Goal: Check status: Check status

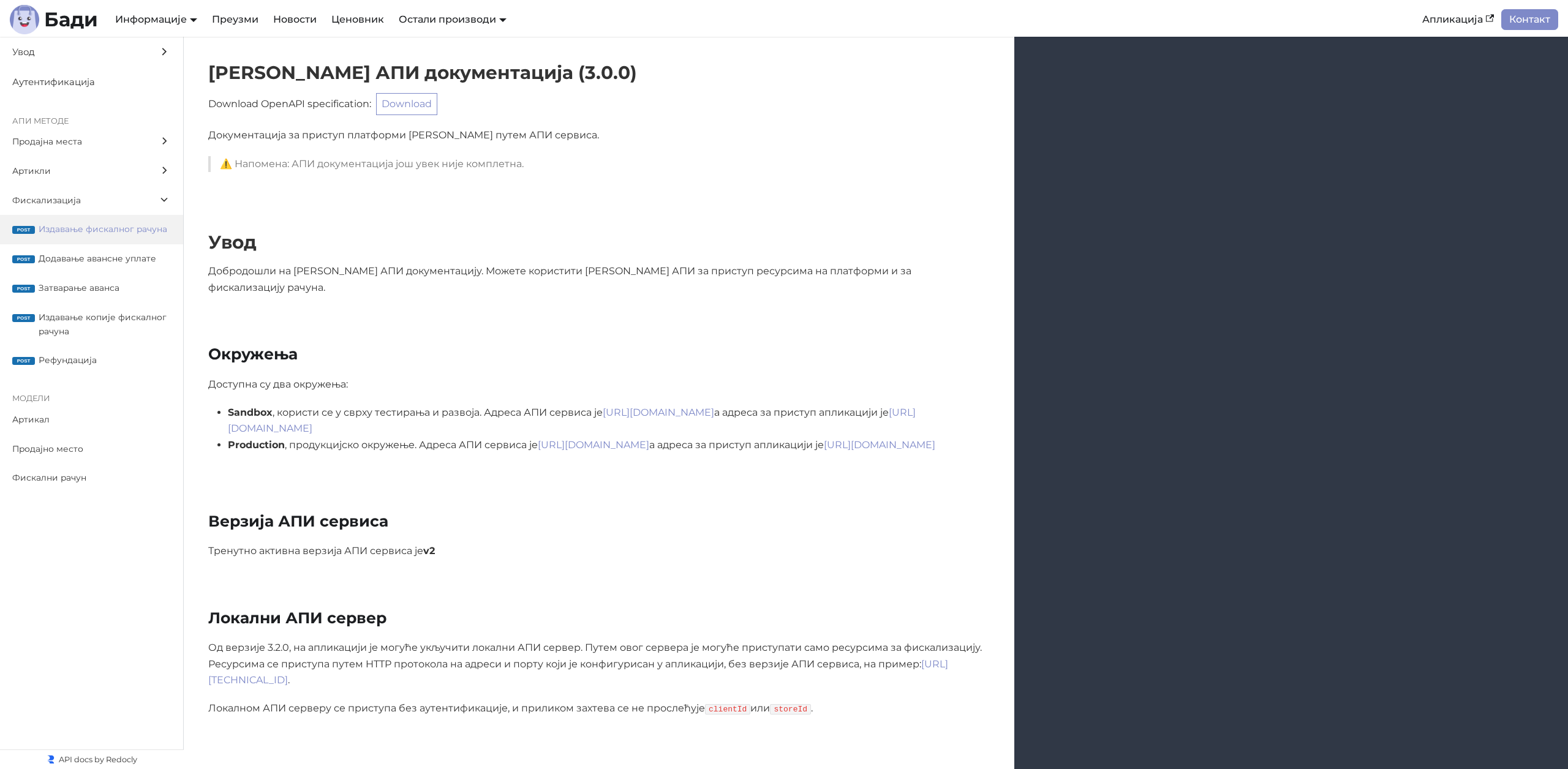
scroll to position [10324, 0]
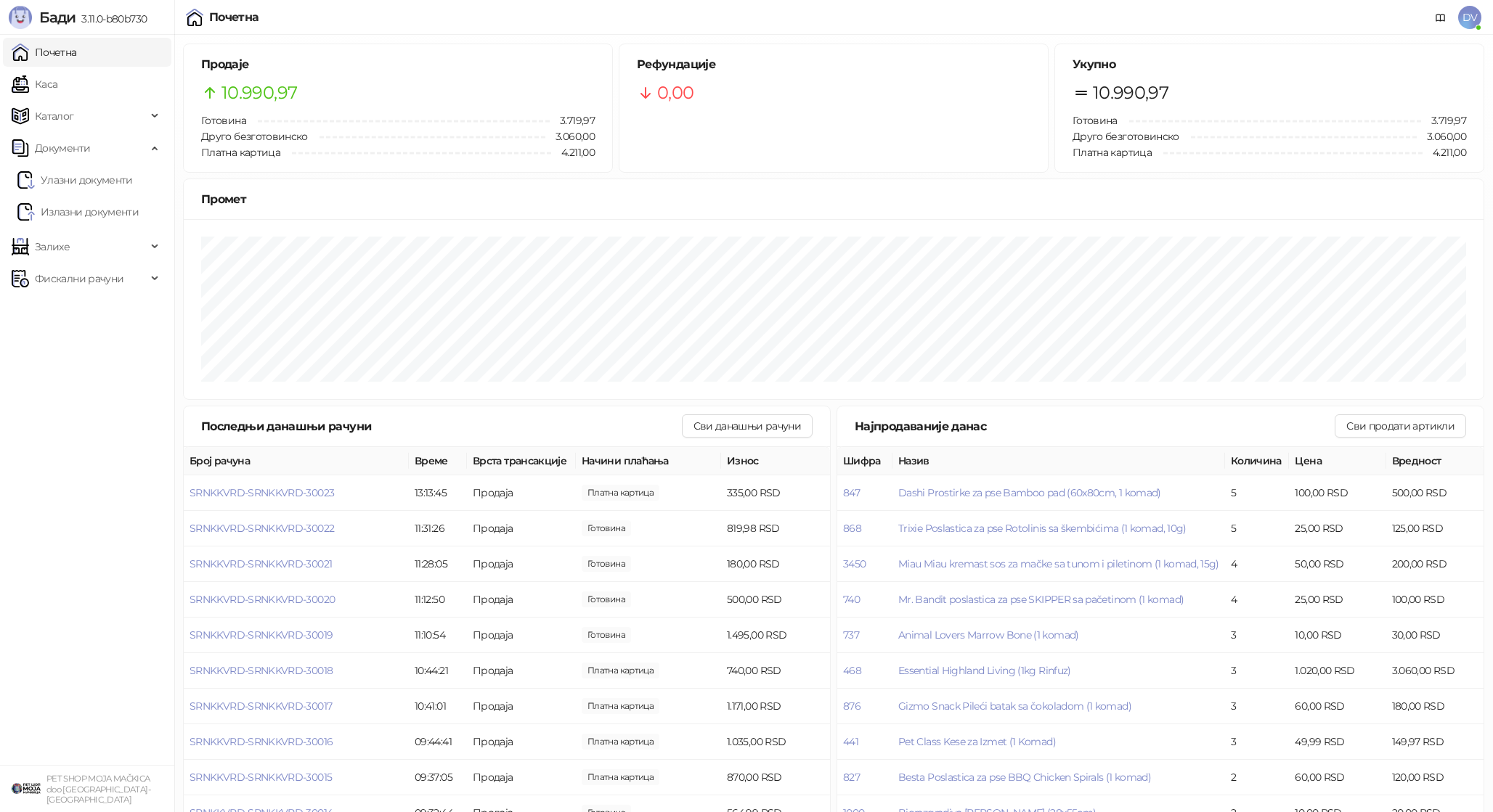
drag, startPoint x: 101, startPoint y: 84, endPoint x: 135, endPoint y: 44, distance: 52.5
click at [57, 84] on link "Каса" at bounding box center [34, 84] width 46 height 29
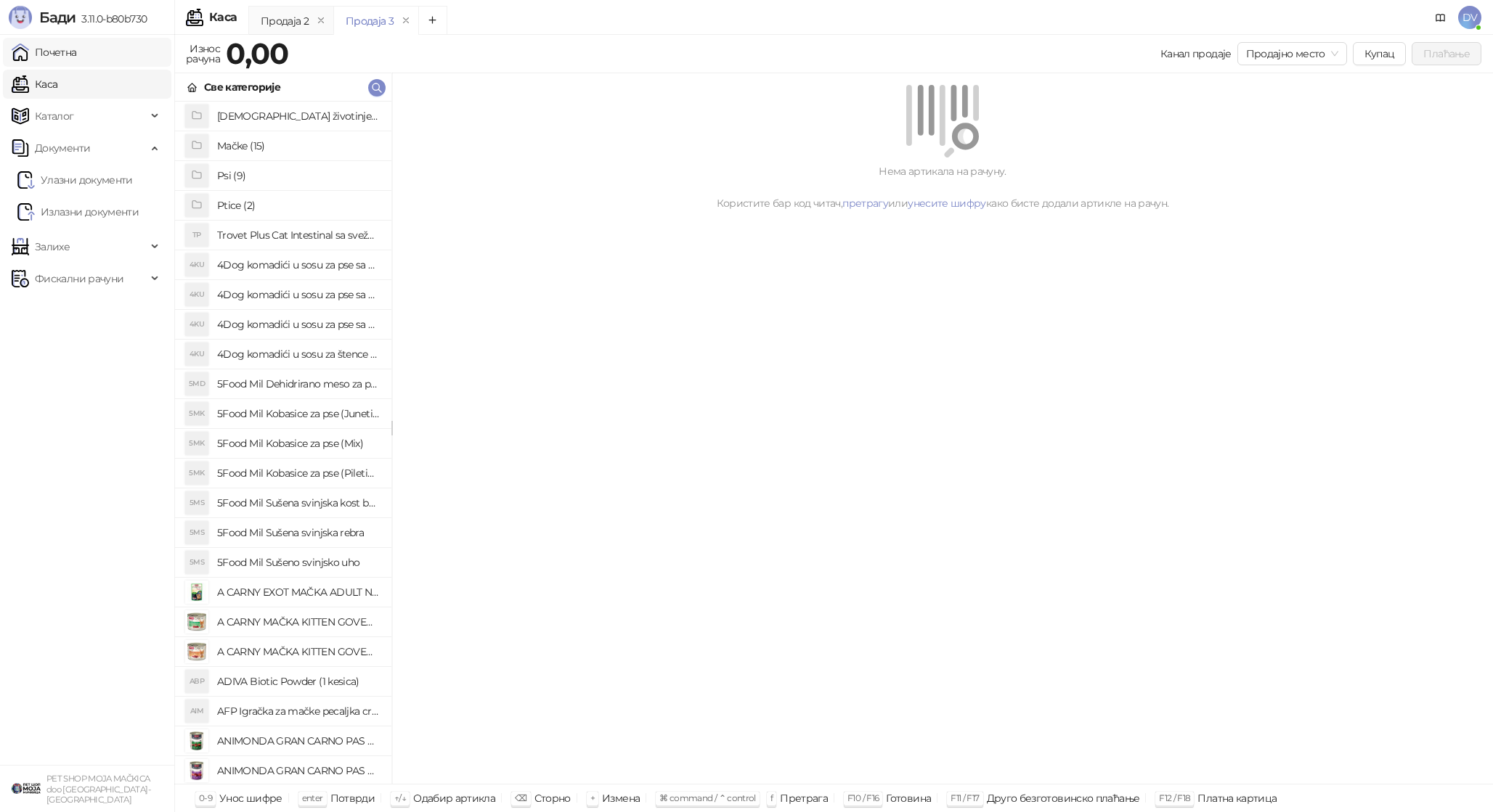
click at [77, 44] on link "Почетна" at bounding box center [44, 52] width 66 height 29
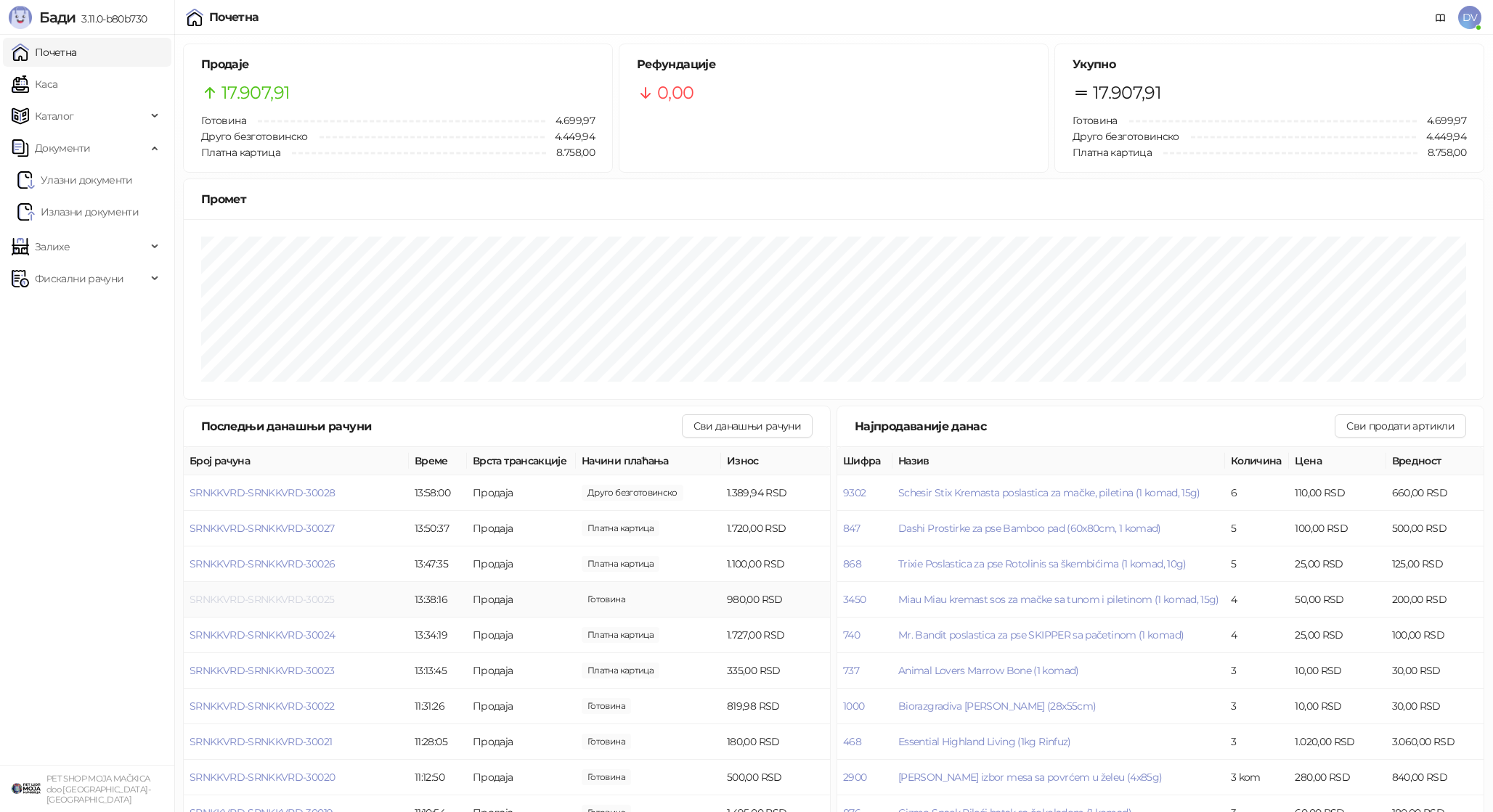
click at [296, 599] on span "SRNKKVRD-SRNKKVRD-30025" at bounding box center [261, 599] width 145 height 13
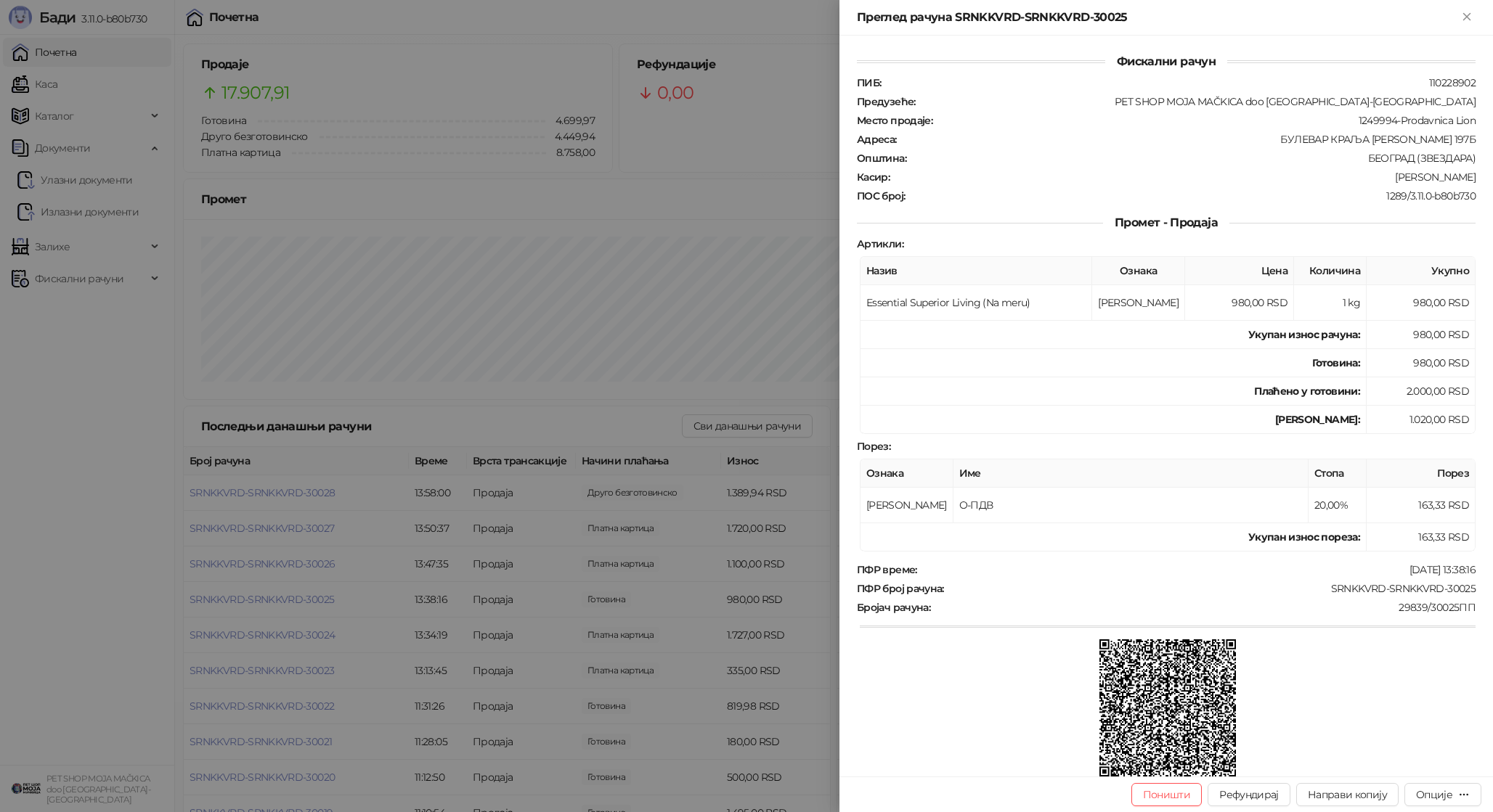
click at [298, 598] on div at bounding box center [746, 406] width 1493 height 812
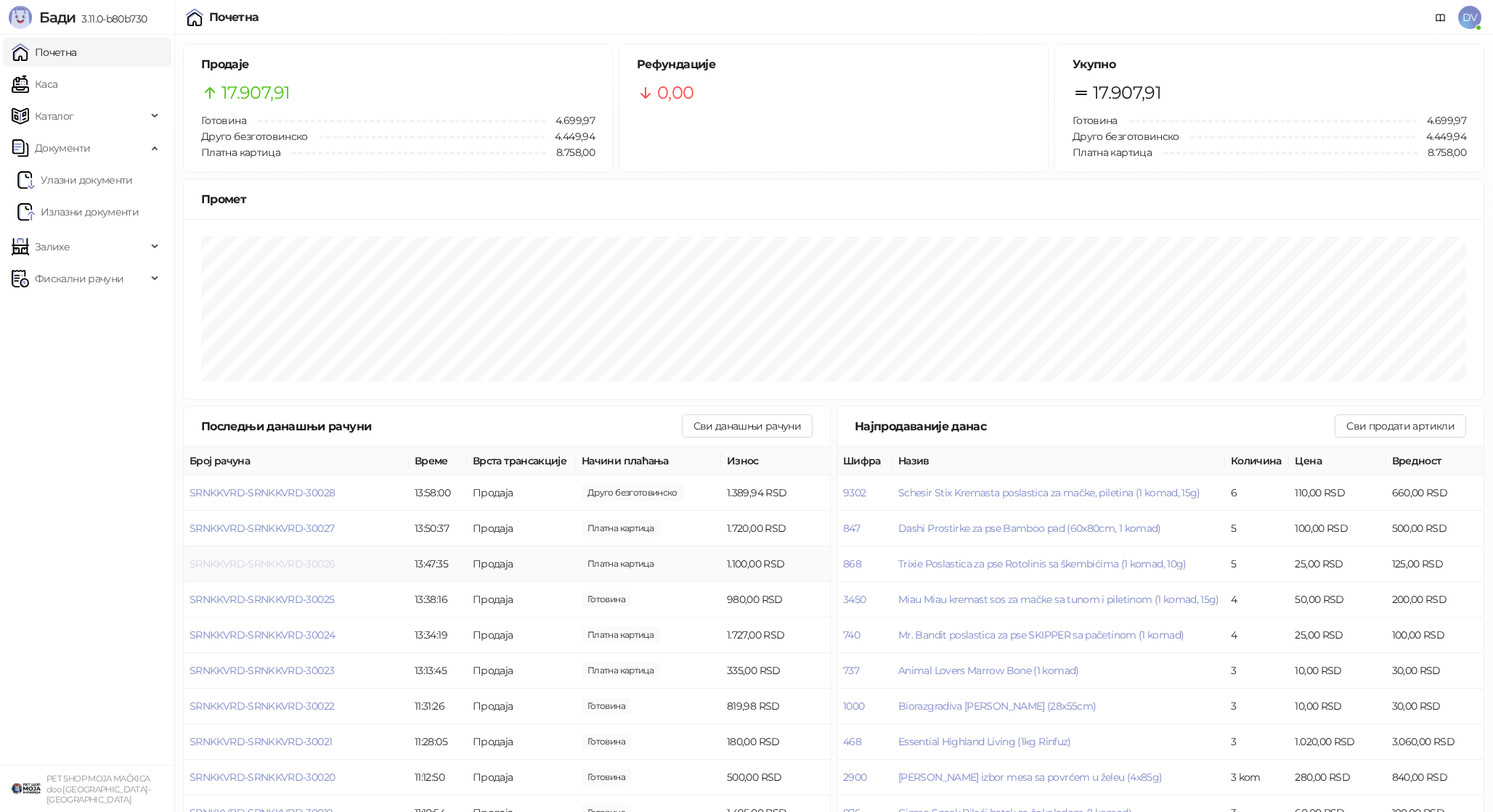
click at [312, 566] on span "SRNKKVRD-SRNKKVRD-30026" at bounding box center [262, 564] width 145 height 13
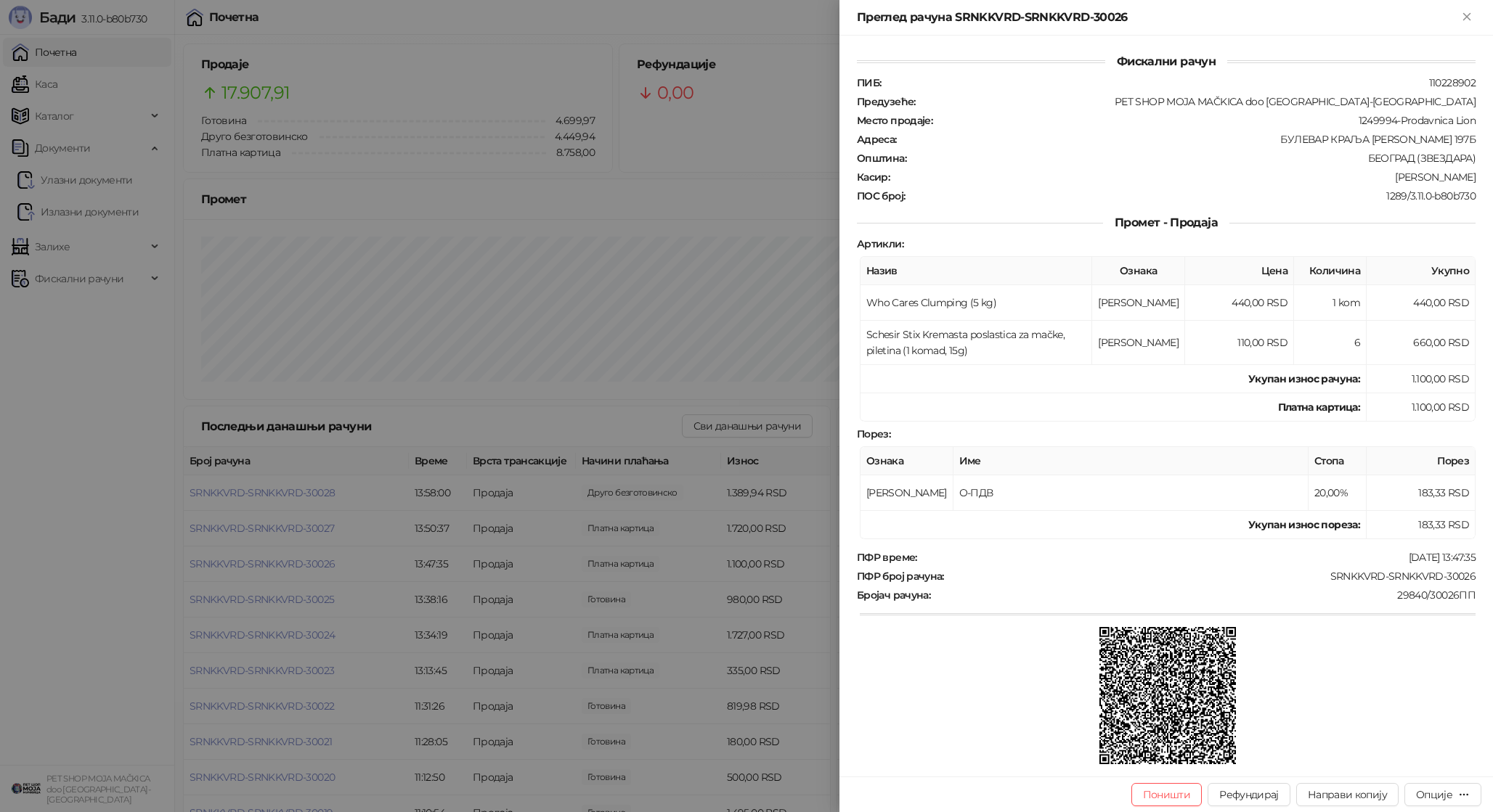
click at [312, 565] on div at bounding box center [746, 406] width 1493 height 812
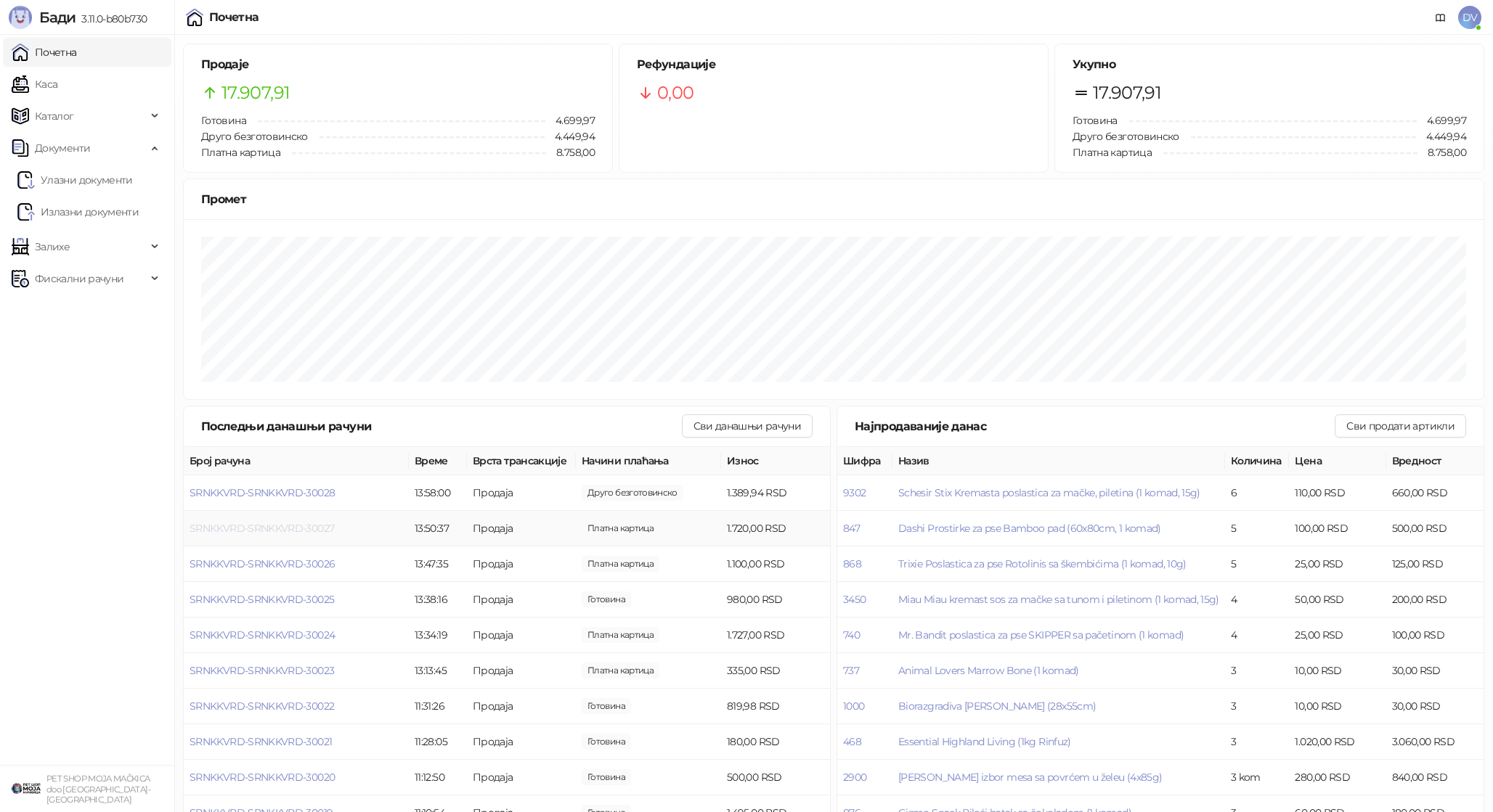
click at [313, 528] on span "SRNKKVRD-SRNKKVRD-30027" at bounding box center [261, 528] width 145 height 13
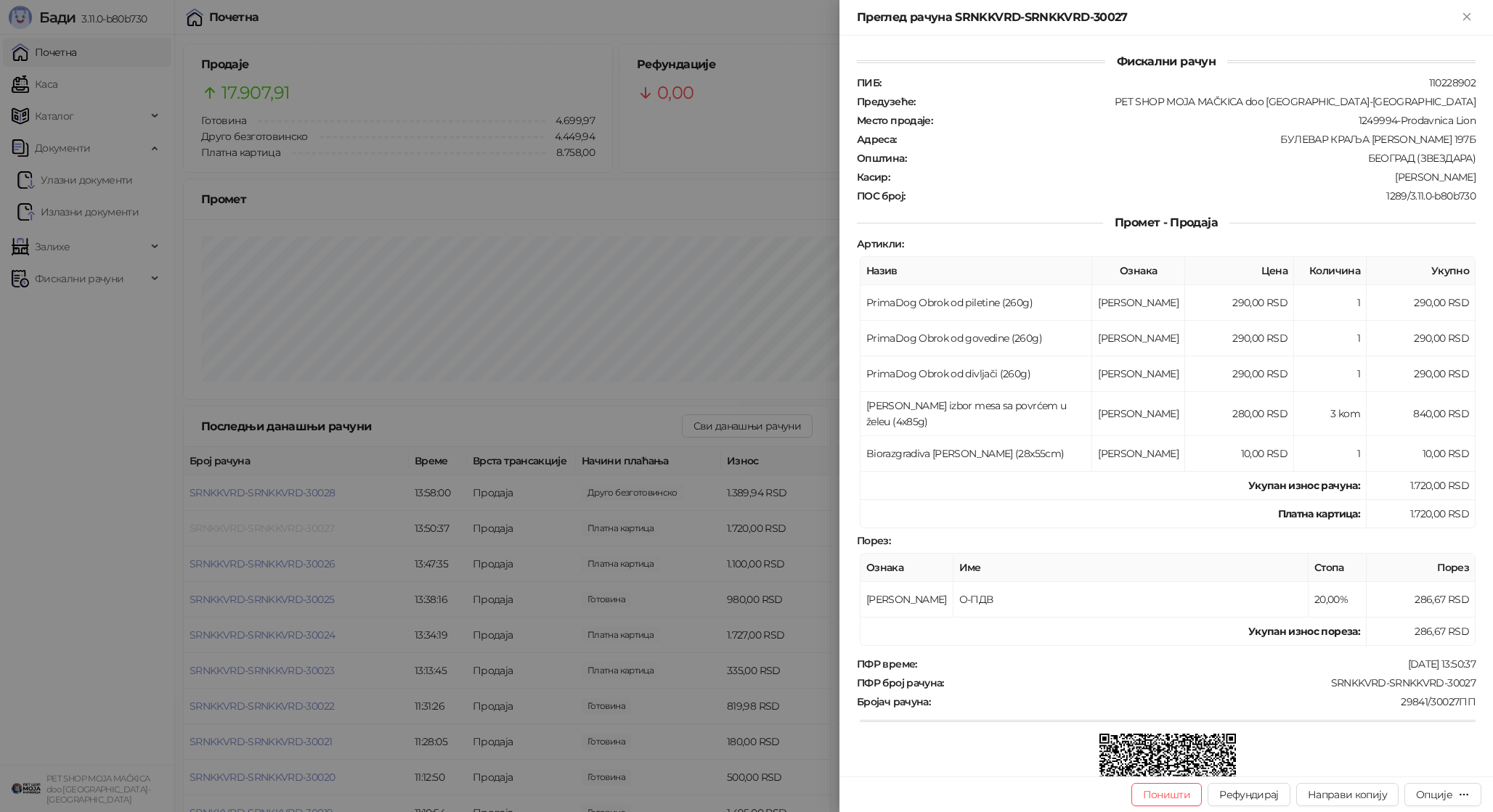
click at [313, 528] on div at bounding box center [746, 406] width 1493 height 812
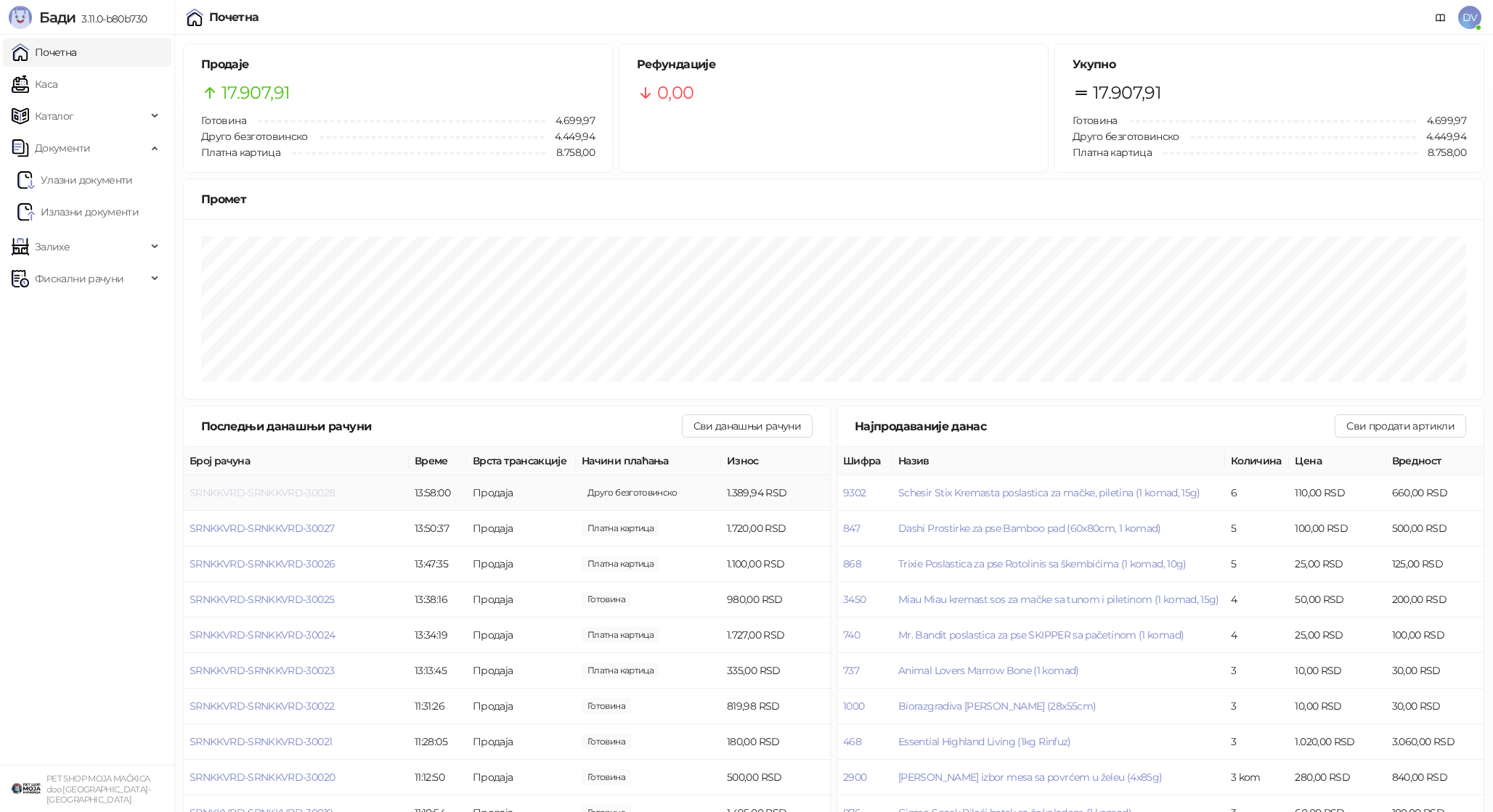
click at [316, 491] on span "SRNKKVRD-SRNKKVRD-30028" at bounding box center [262, 492] width 145 height 13
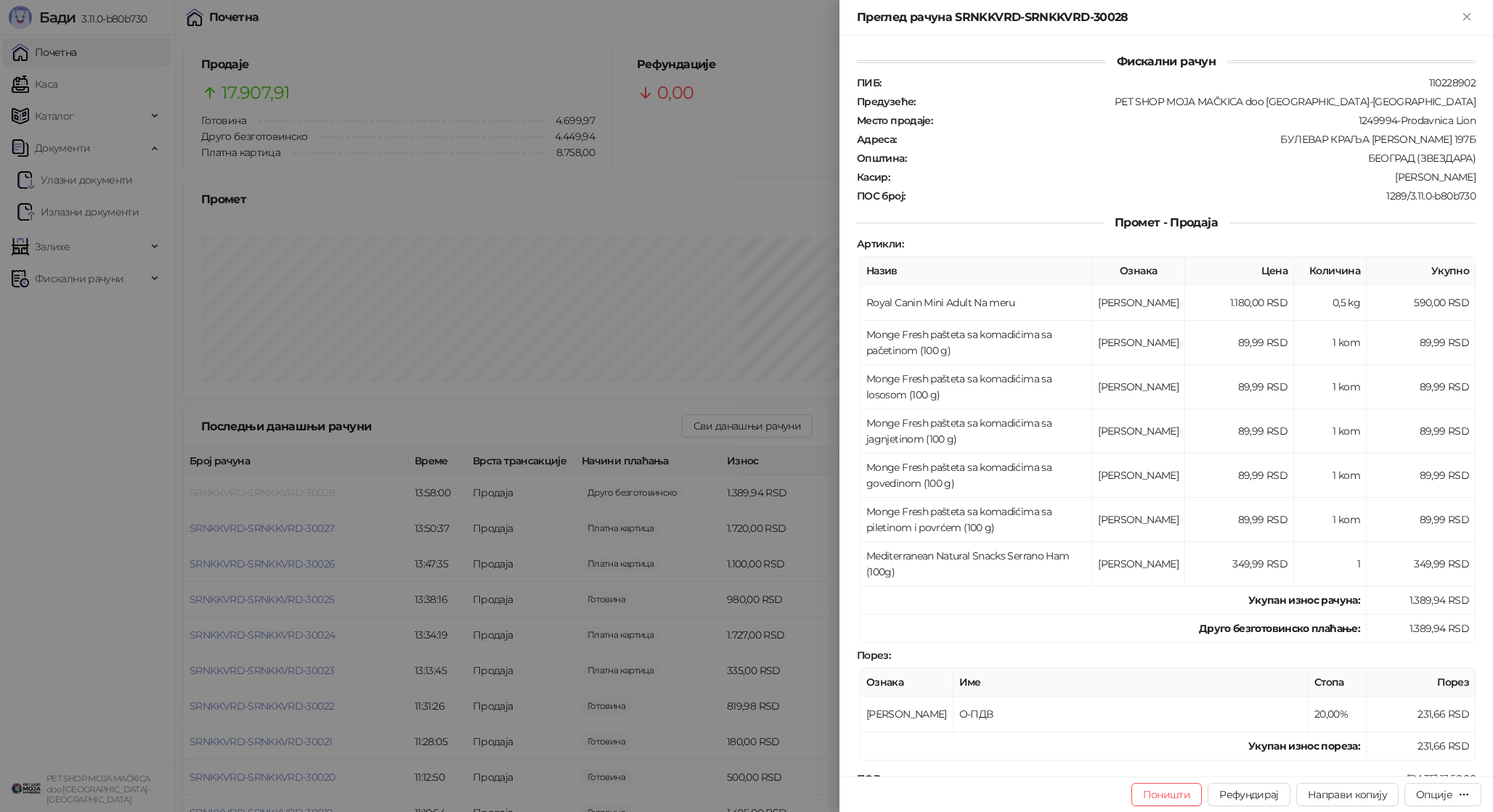
click at [316, 491] on div at bounding box center [746, 406] width 1493 height 812
